Goal: Navigation & Orientation: Understand site structure

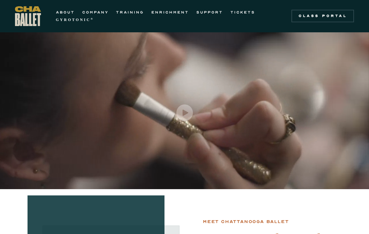
click at [98, 16] on link "COMPANY" at bounding box center [95, 12] width 26 height 8
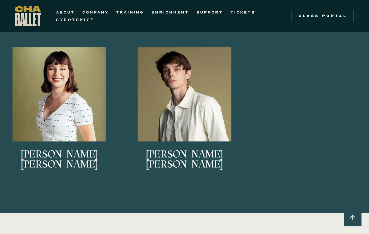
scroll to position [664, 0]
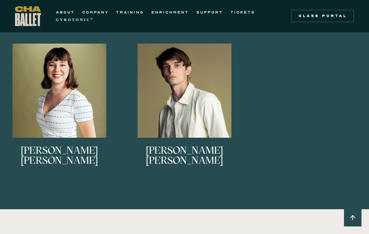
click at [77, 20] on strong "GYROTONIC" at bounding box center [73, 20] width 35 height 4
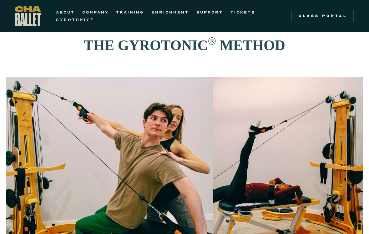
scroll to position [18, 0]
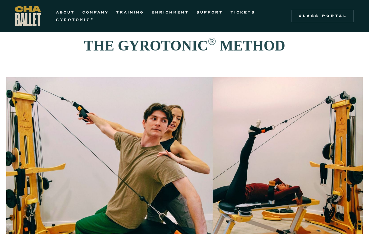
click at [67, 14] on link "ABOUT" at bounding box center [65, 12] width 19 height 8
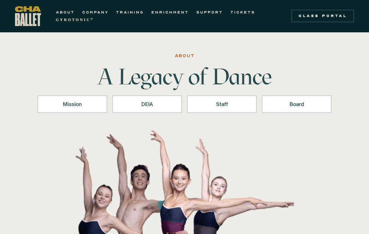
click at [238, 106] on div "Staff" at bounding box center [222, 104] width 54 height 8
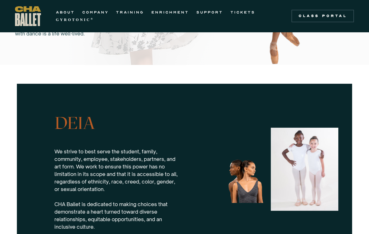
scroll to position [540, 0]
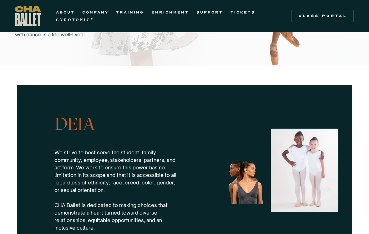
click at [178, 15] on link "ENRICHMENT" at bounding box center [171, 12] width 38 height 8
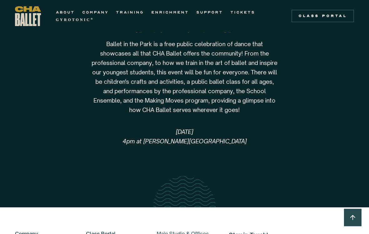
scroll to position [1397, 0]
